Goal: Task Accomplishment & Management: Use online tool/utility

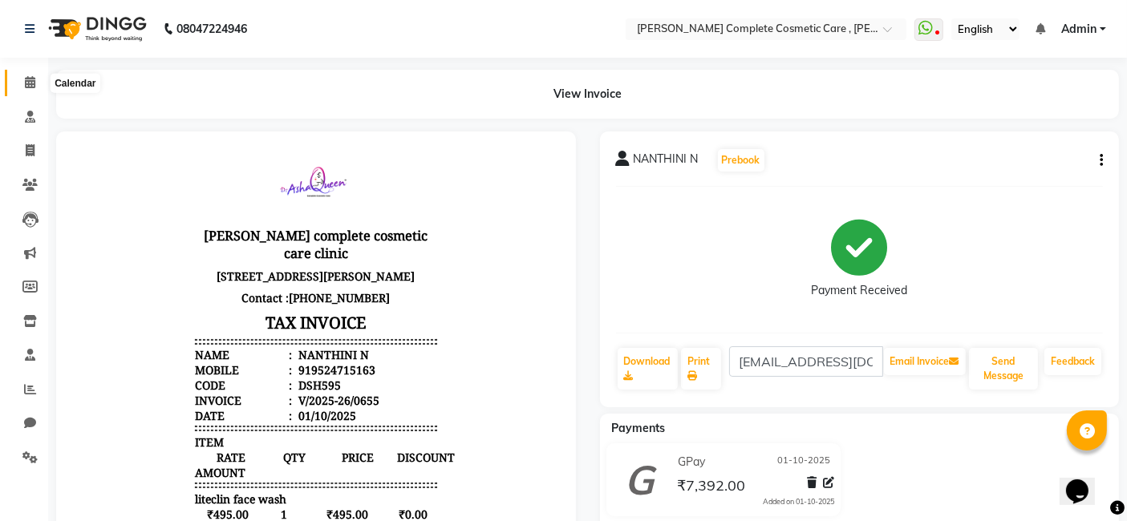
click at [26, 76] on icon at bounding box center [30, 82] width 10 height 12
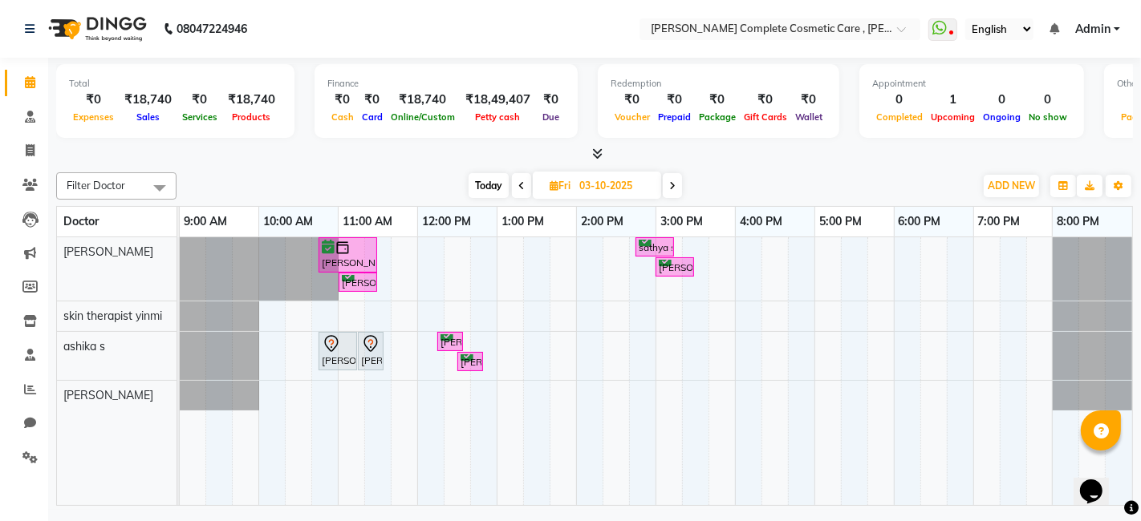
click at [671, 178] on span at bounding box center [672, 185] width 19 height 25
type input "04-10-2025"
